Goal: Task Accomplishment & Management: Manage account settings

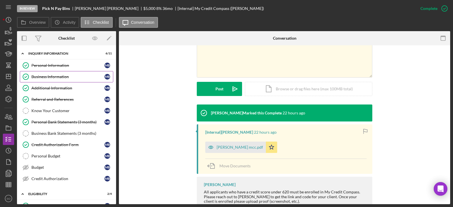
click at [66, 74] on link "Business Information Business Information M B" at bounding box center [66, 76] width 93 height 11
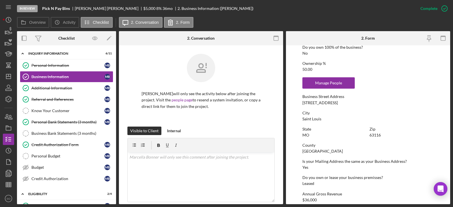
scroll to position [255, 0]
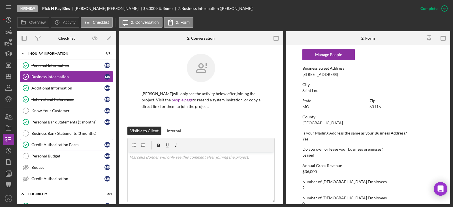
click at [61, 148] on link "Credit Authorization Form Credit Authorization Form M B" at bounding box center [66, 144] width 93 height 11
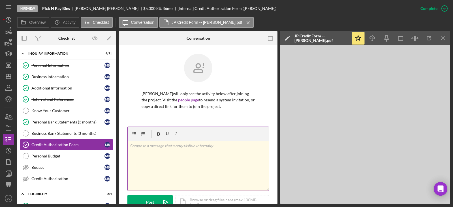
scroll to position [113, 0]
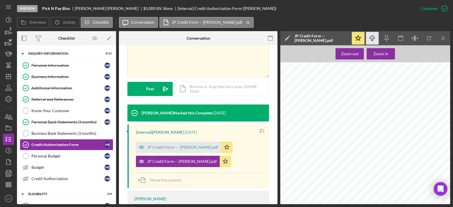
drag, startPoint x: 371, startPoint y: 39, endPoint x: 371, endPoint y: 43, distance: 4.0
click at [371, 39] on icon "button" at bounding box center [372, 37] width 5 height 3
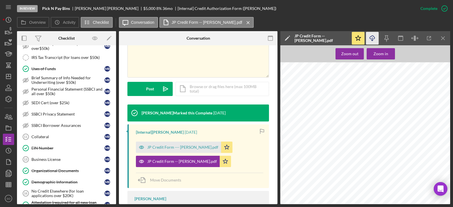
scroll to position [340, 0]
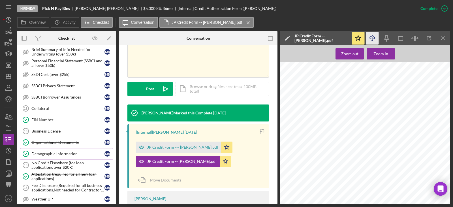
click at [68, 155] on div "Demographic Information" at bounding box center [67, 153] width 73 height 5
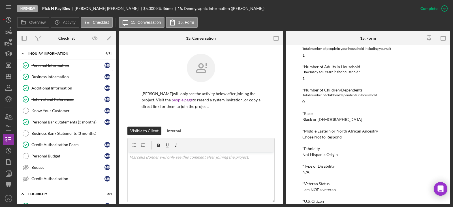
click at [40, 70] on link "Personal Information Personal Information M B" at bounding box center [66, 65] width 93 height 11
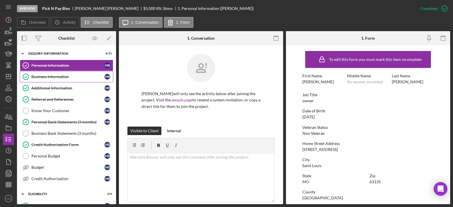
click at [57, 79] on link "Business Information Business Information M B" at bounding box center [66, 76] width 93 height 11
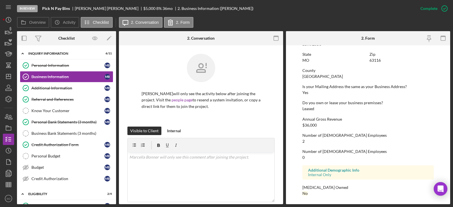
scroll to position [273, 0]
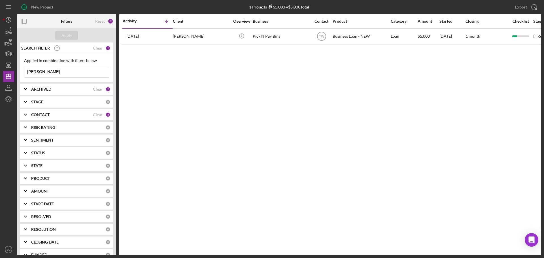
drag, startPoint x: 44, startPoint y: 73, endPoint x: 0, endPoint y: 73, distance: 43.6
click at [0, 73] on div "New Project 1 Projects $5,000 • $5,000 Total bonner Export Icon/Export Filters …" at bounding box center [272, 129] width 544 height 258
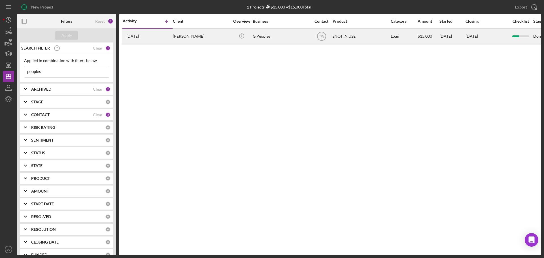
type input "peoples"
click at [192, 37] on div "Gerald Peoples" at bounding box center [201, 36] width 57 height 15
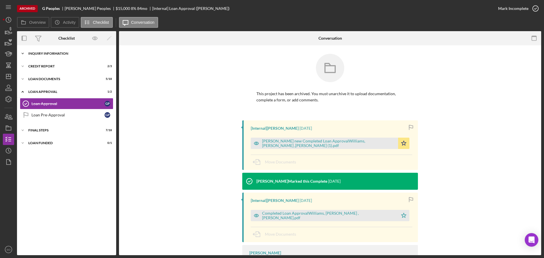
click at [67, 57] on div "Icon/Expander Inquiry Information 5 / 8" at bounding box center [66, 53] width 99 height 11
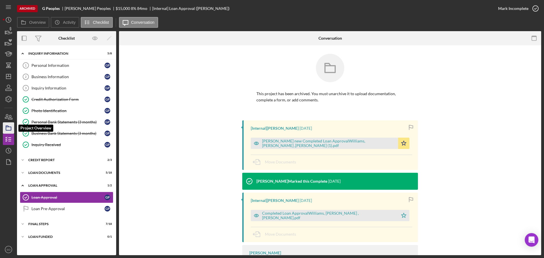
click at [7, 126] on icon "button" at bounding box center [8, 128] width 14 height 14
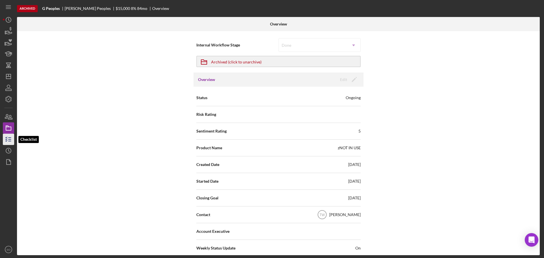
click at [11, 137] on icon "button" at bounding box center [8, 139] width 14 height 14
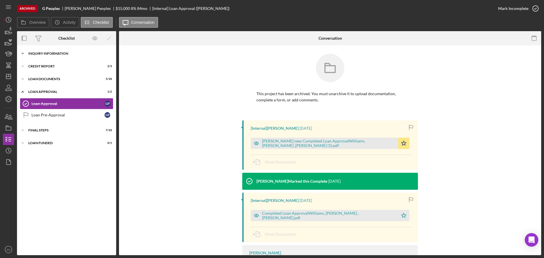
click at [59, 56] on div "Icon/Expander Inquiry Information 5 / 8" at bounding box center [66, 53] width 99 height 11
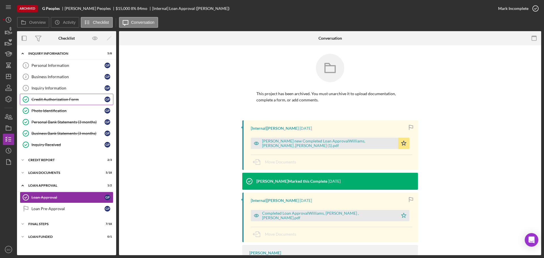
click at [71, 101] on div "Credit Authorization Form" at bounding box center [67, 99] width 73 height 5
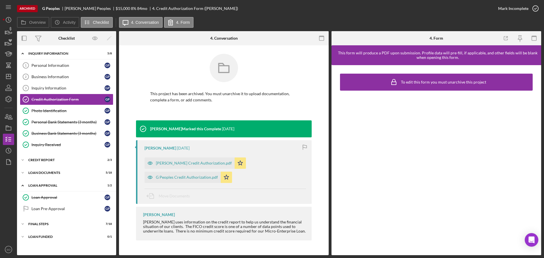
click at [179, 184] on div "Travis Williams 2 years ago Annette Credit Authorization.pdf Icon/Star G People…" at bounding box center [224, 172] width 176 height 64
click at [181, 180] on div "G Peoples Credit Authorization.pdf" at bounding box center [182, 177] width 76 height 11
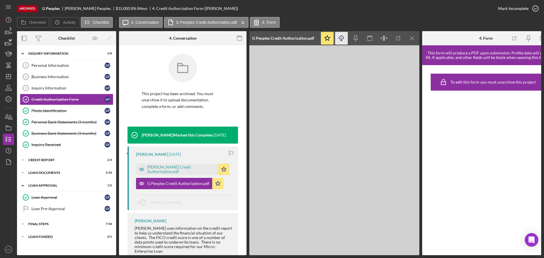
click at [339, 37] on icon "button" at bounding box center [341, 37] width 5 height 3
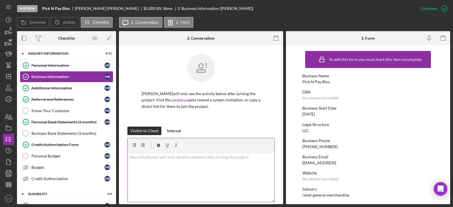
scroll to position [273, 0]
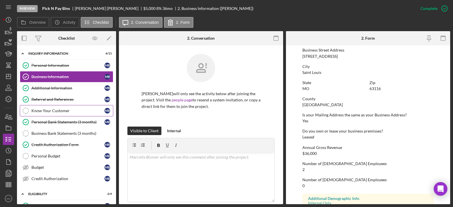
drag, startPoint x: 59, startPoint y: 98, endPoint x: 78, endPoint y: 108, distance: 22.4
click at [59, 98] on div "Referral and References" at bounding box center [67, 99] width 73 height 5
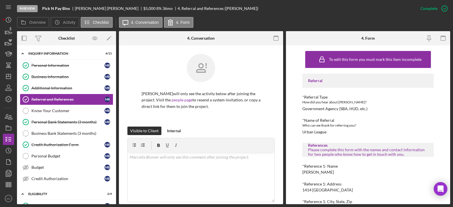
scroll to position [28, 0]
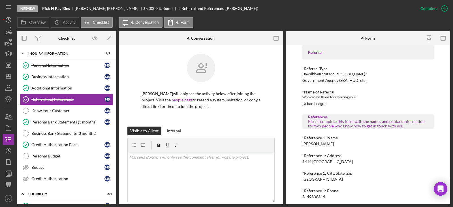
click at [318, 144] on div "[PERSON_NAME]" at bounding box center [317, 144] width 31 height 5
copy div "[PERSON_NAME]"
click at [318, 195] on div "3149806314" at bounding box center [313, 196] width 23 height 5
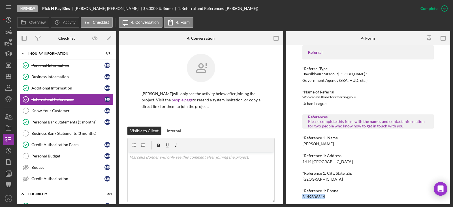
click at [318, 195] on div "3149806314" at bounding box center [313, 196] width 23 height 5
copy div "3149806314"
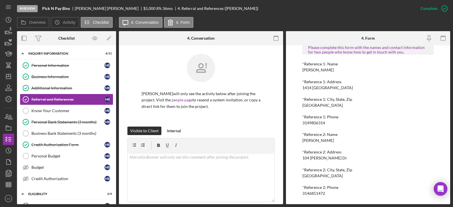
click at [313, 141] on div "[PERSON_NAME]" at bounding box center [317, 140] width 31 height 5
copy div "[PERSON_NAME]"
click at [313, 194] on div "3146851472" at bounding box center [313, 193] width 23 height 5
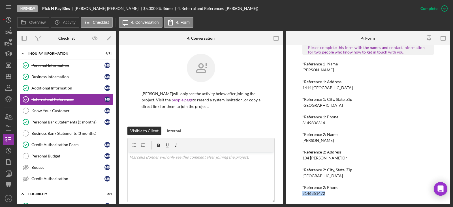
click at [313, 194] on div "3146851472" at bounding box center [313, 193] width 23 height 5
copy div "3146851472"
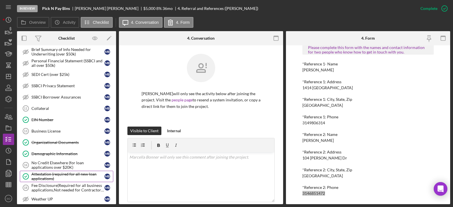
scroll to position [453, 0]
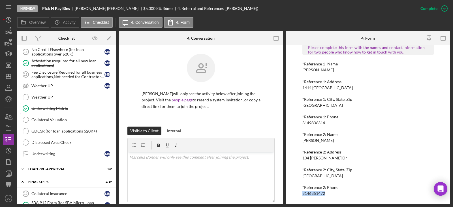
click at [55, 108] on div "Underwriting Matrix" at bounding box center [72, 108] width 82 height 5
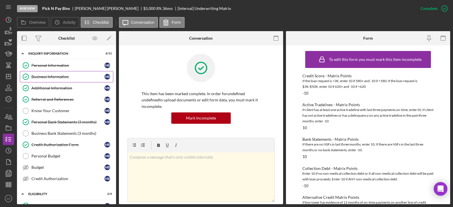
click at [57, 76] on div "Business Information" at bounding box center [67, 76] width 73 height 5
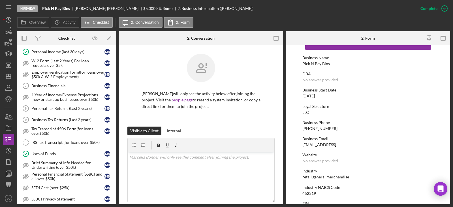
scroll to position [340, 0]
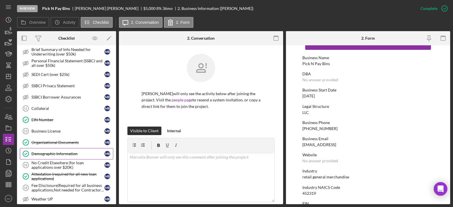
click at [73, 151] on div "Demographic Information" at bounding box center [67, 153] width 73 height 5
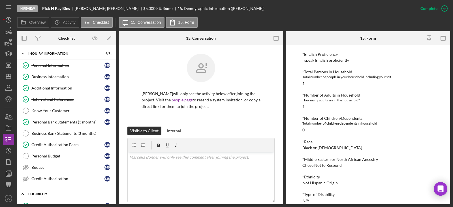
scroll to position [85, 0]
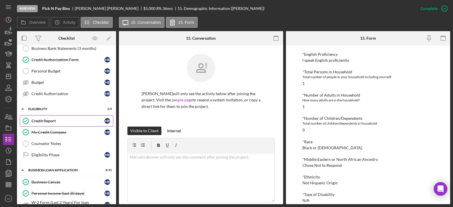
drag, startPoint x: 43, startPoint y: 120, endPoint x: 59, endPoint y: 121, distance: 15.3
click at [43, 120] on div "Credit Report" at bounding box center [67, 121] width 73 height 5
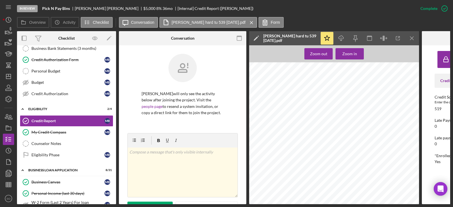
scroll to position [113, 0]
click at [343, 38] on icon "Icon/Download" at bounding box center [341, 38] width 13 height 13
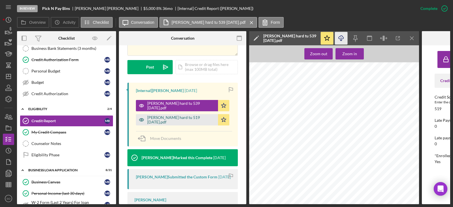
drag, startPoint x: 180, startPoint y: 121, endPoint x: 183, endPoint y: 122, distance: 3.2
click at [180, 121] on div "[PERSON_NAME] hard tu 519 [DATE].pdf" at bounding box center [181, 119] width 68 height 9
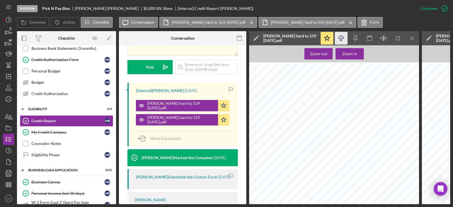
click at [343, 37] on icon "button" at bounding box center [341, 37] width 5 height 3
click at [339, 39] on icon "Icon/Download" at bounding box center [341, 38] width 13 height 13
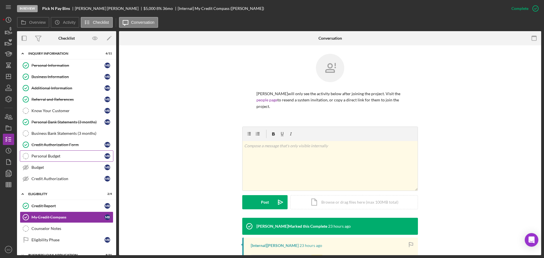
click at [52, 159] on link "Personal Budget Personal Budget M B" at bounding box center [66, 155] width 93 height 11
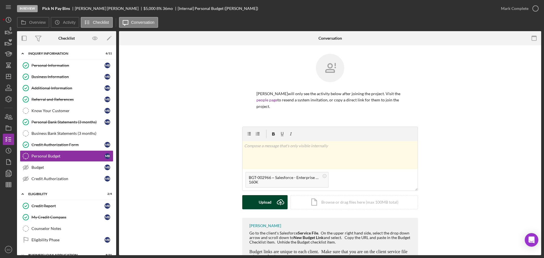
click at [274, 202] on icon "Icon/Upload" at bounding box center [280, 202] width 14 height 14
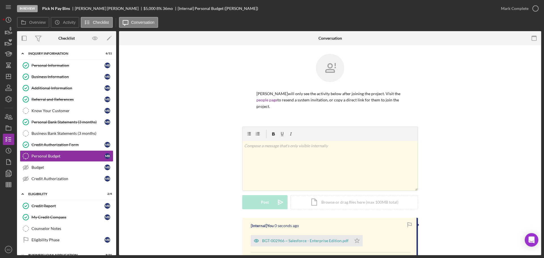
scroll to position [74, 0]
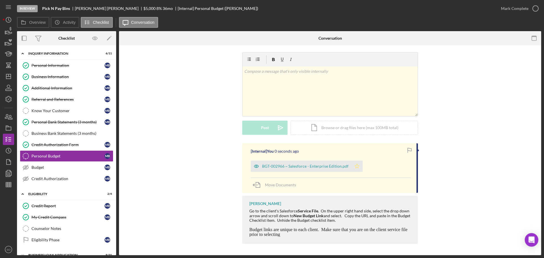
click at [352, 167] on icon "Icon/Star" at bounding box center [356, 166] width 11 height 11
click at [500, 11] on div "Mark Complete" at bounding box center [513, 8] width 27 height 11
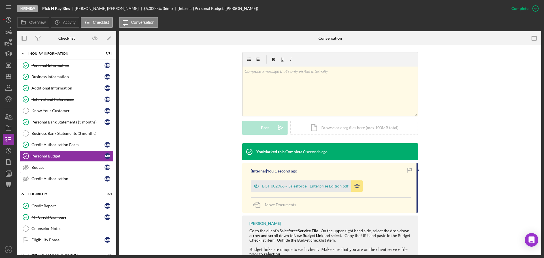
click at [75, 172] on link "Budget Budget M B" at bounding box center [66, 167] width 93 height 11
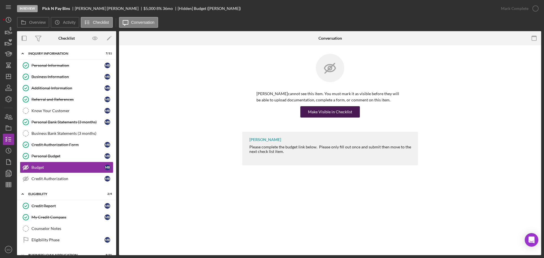
click at [350, 108] on div "Make Visible in Checklist" at bounding box center [330, 111] width 44 height 11
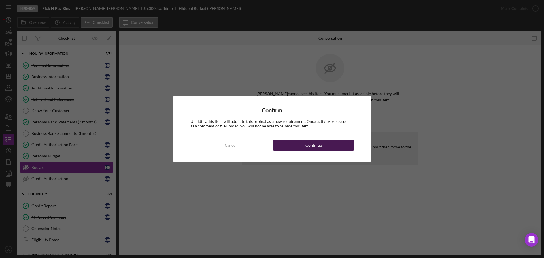
click at [352, 140] on div "Cancel Continue" at bounding box center [271, 145] width 163 height 11
click at [338, 144] on button "Continue" at bounding box center [313, 145] width 80 height 11
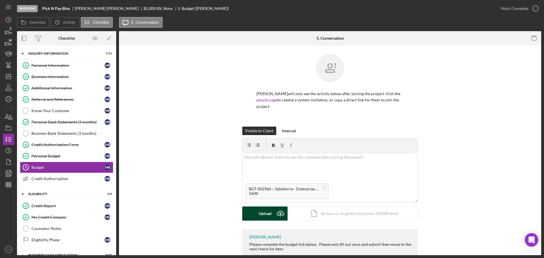
click at [275, 215] on icon "Icon/Upload" at bounding box center [280, 213] width 14 height 14
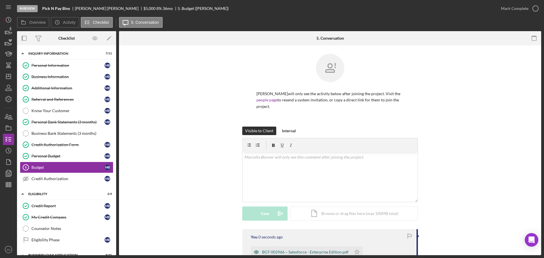
scroll to position [57, 0]
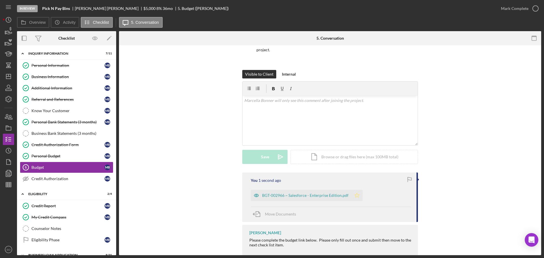
click at [359, 194] on icon "Icon/Star" at bounding box center [356, 195] width 11 height 11
click at [504, 8] on div "Mark Complete" at bounding box center [513, 8] width 27 height 11
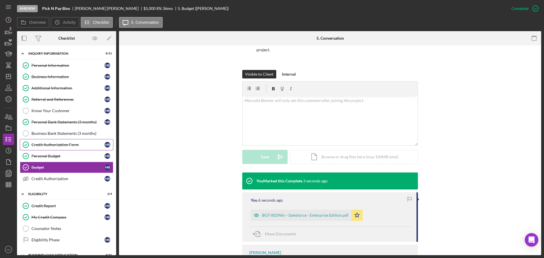
click at [42, 145] on div "Credit Authorization Form" at bounding box center [67, 144] width 73 height 5
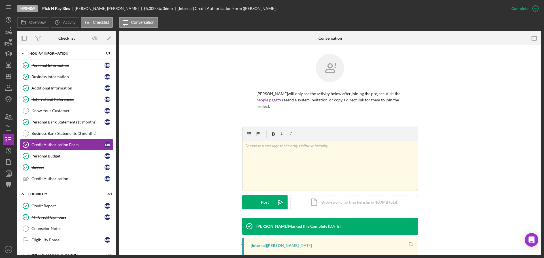
scroll to position [107, 0]
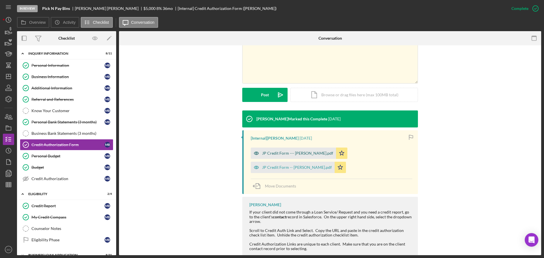
click at [278, 151] on div "JP Credit Form --- Dawn.pdf" at bounding box center [297, 153] width 71 height 5
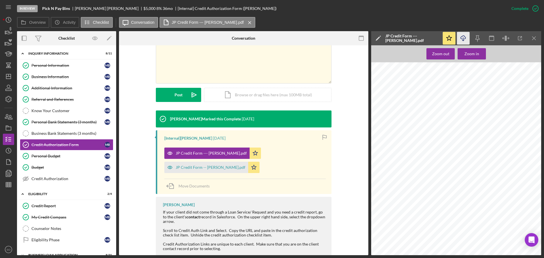
click at [465, 39] on icon "Icon/Download" at bounding box center [463, 38] width 13 height 13
click at [245, 165] on div "JP Credit Form -- Marcella.pdf" at bounding box center [211, 167] width 70 height 5
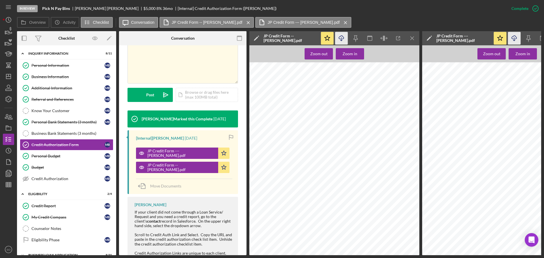
click at [339, 38] on icon "button" at bounding box center [341, 37] width 5 height 3
drag, startPoint x: 64, startPoint y: 180, endPoint x: 85, endPoint y: 180, distance: 20.7
click at [64, 180] on div "Credit Authorization" at bounding box center [67, 178] width 73 height 5
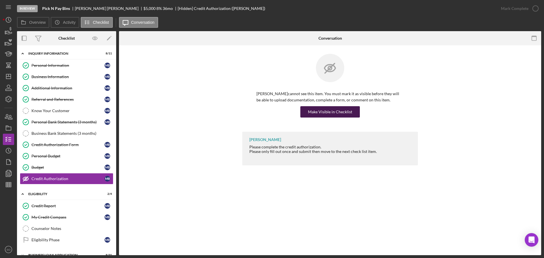
click at [324, 114] on div "Make Visible in Checklist" at bounding box center [330, 111] width 44 height 11
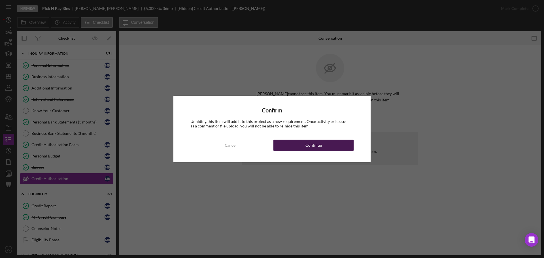
click at [337, 147] on button "Continue" at bounding box center [313, 145] width 80 height 11
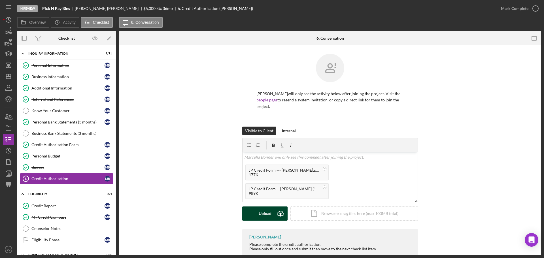
click at [273, 213] on icon "Icon/Upload" at bounding box center [280, 213] width 14 height 14
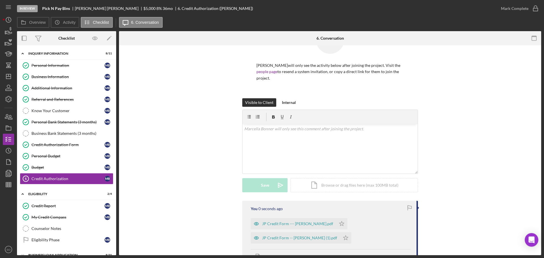
scroll to position [85, 0]
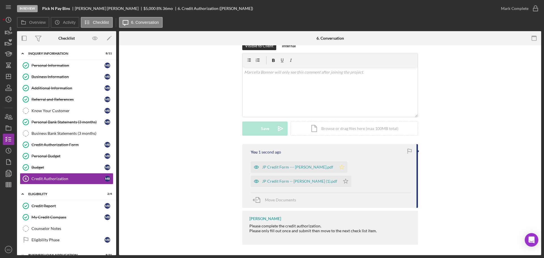
click at [336, 169] on icon "Icon/Star" at bounding box center [341, 166] width 11 height 11
drag, startPoint x: 328, startPoint y: 179, endPoint x: 337, endPoint y: 176, distance: 8.9
click at [340, 180] on icon "Icon/Star" at bounding box center [345, 181] width 11 height 11
click at [512, 13] on div "Mark Complete" at bounding box center [513, 8] width 27 height 11
